Goal: Information Seeking & Learning: Check status

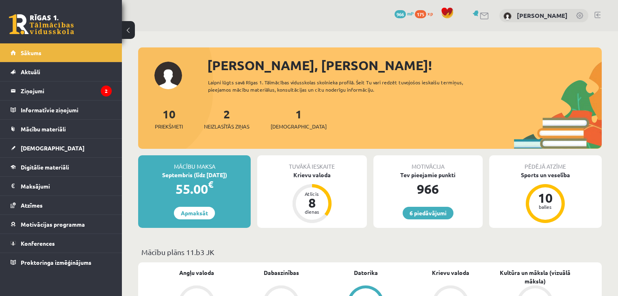
scroll to position [76, 0]
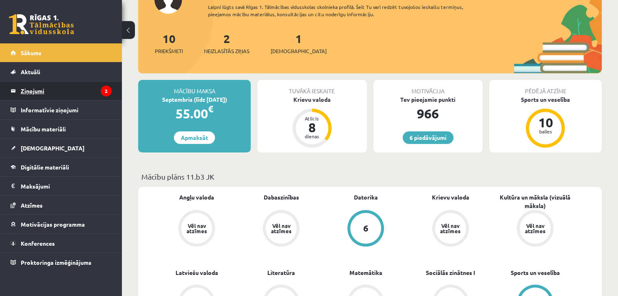
click at [92, 85] on legend "Ziņojumi 2" at bounding box center [66, 91] width 91 height 19
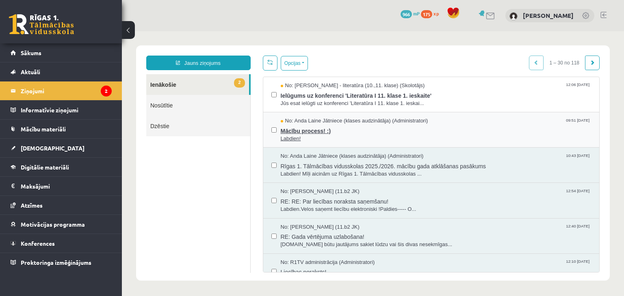
click at [312, 124] on span "No: Anda Laine Jātniece (klases audzinātāja) (Administratori)" at bounding box center [354, 121] width 147 height 8
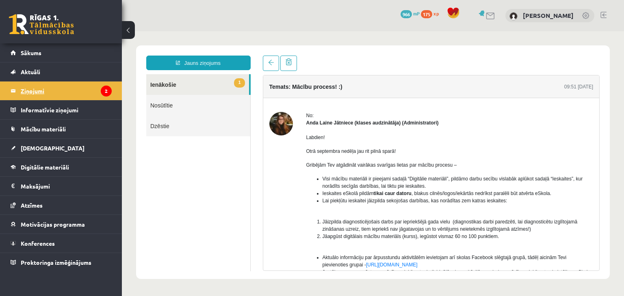
click at [53, 96] on legend "Ziņojumi 2" at bounding box center [66, 91] width 91 height 19
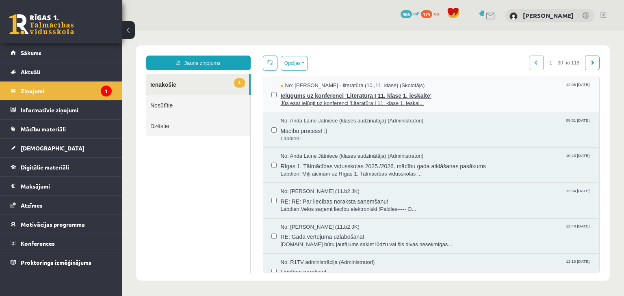
click at [408, 89] on span "No: [PERSON_NAME] - literatūra (10.,11. klase) (Skolotājs)" at bounding box center [353, 86] width 144 height 8
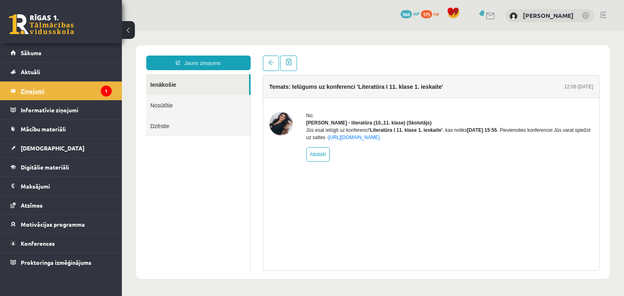
click at [103, 88] on icon "1" at bounding box center [106, 91] width 11 height 11
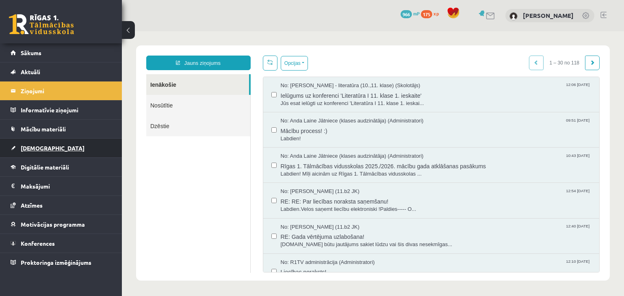
click at [42, 148] on span "[DEMOGRAPHIC_DATA]" at bounding box center [53, 148] width 64 height 7
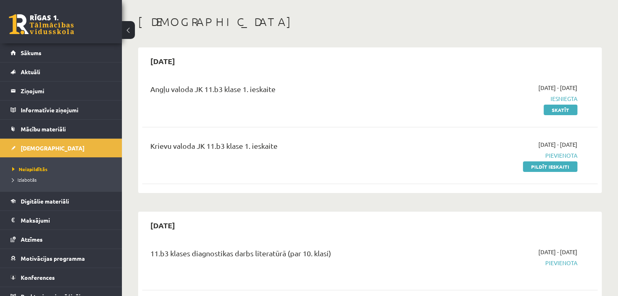
scroll to position [33, 0]
